Goal: Task Accomplishment & Management: Manage account settings

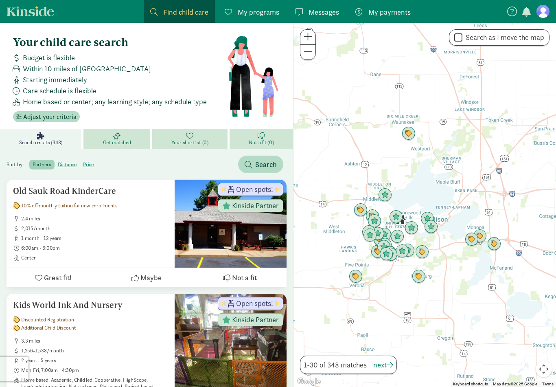
click at [537, 17] on link at bounding box center [542, 11] width 13 height 13
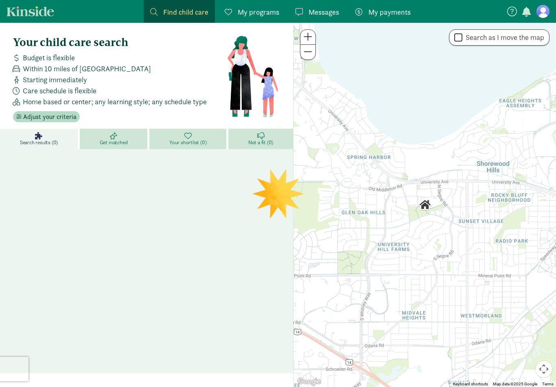
click at [544, 13] on figure at bounding box center [542, 11] width 13 height 13
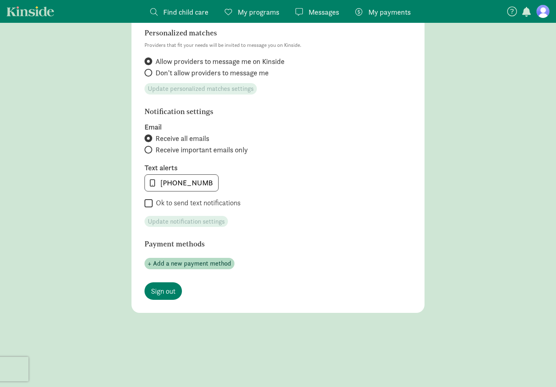
scroll to position [296, 0]
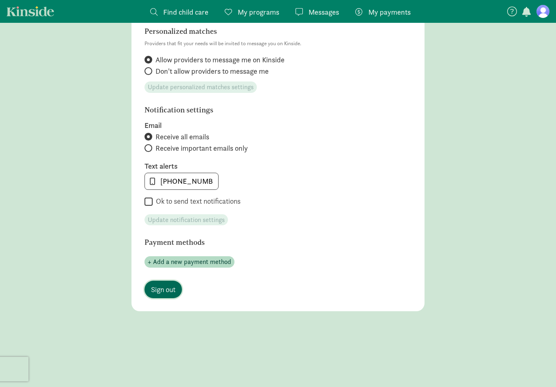
click at [177, 286] on link "Sign out" at bounding box center [162, 288] width 37 height 17
